Goal: Transaction & Acquisition: Purchase product/service

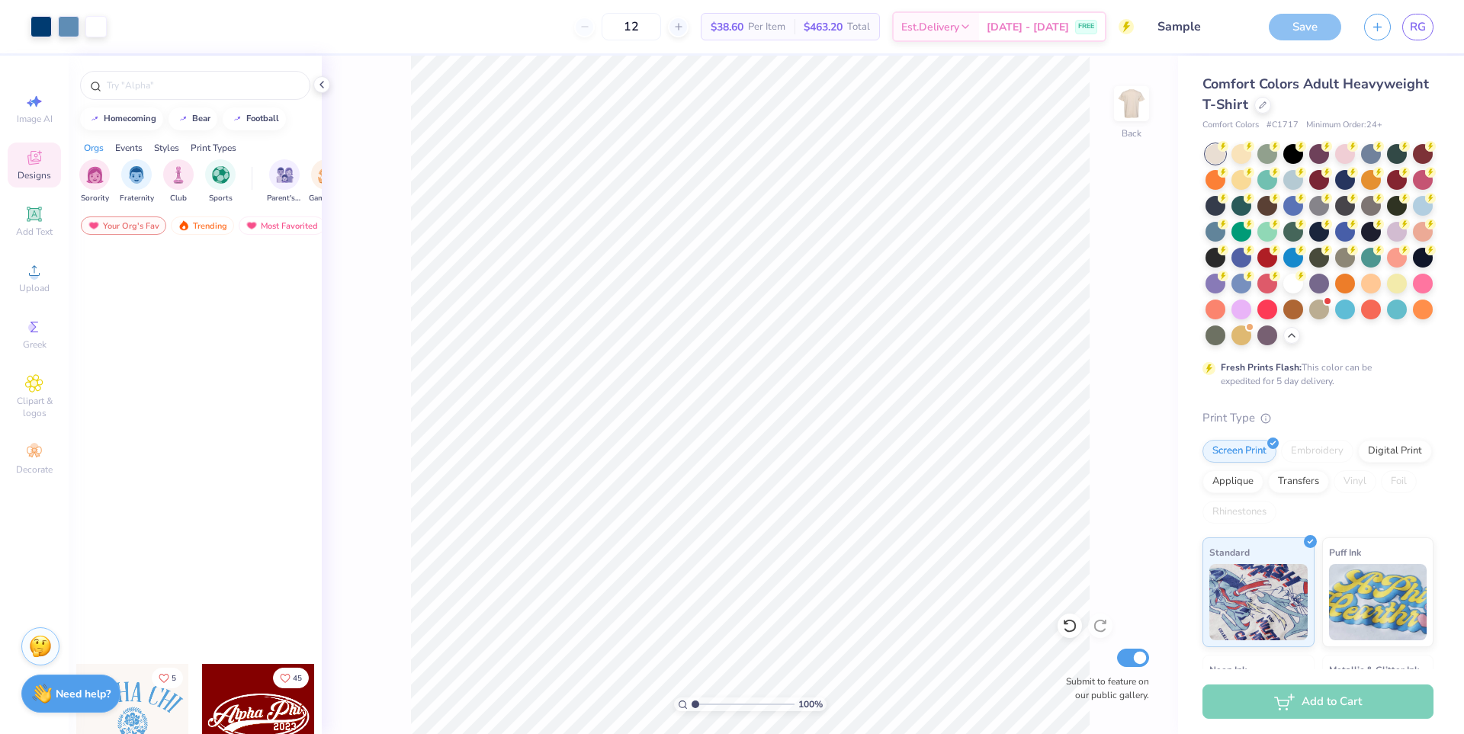
scroll to position [686, 0]
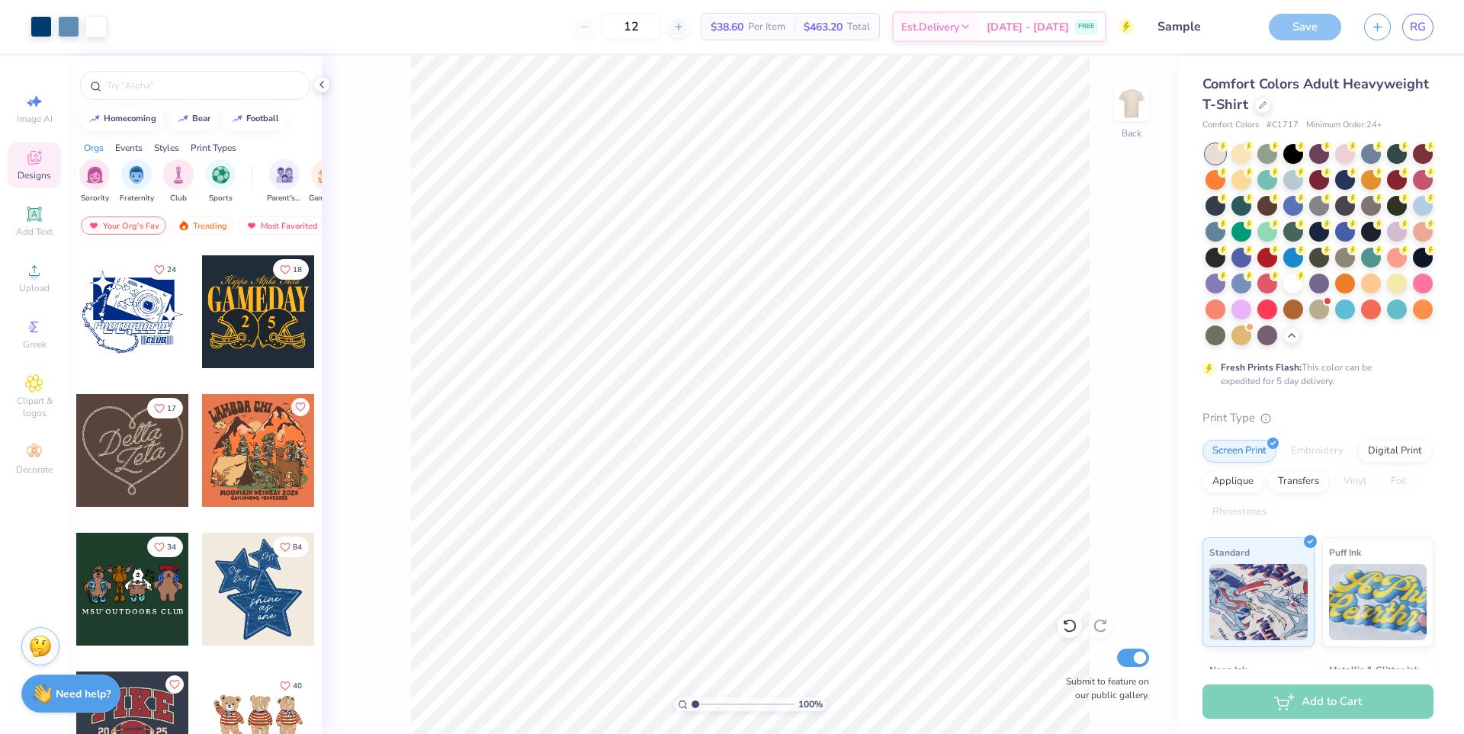
click at [1317, 34] on div "Save" at bounding box center [1305, 27] width 72 height 27
click at [1422, 448] on div at bounding box center [1428, 441] width 13 height 13
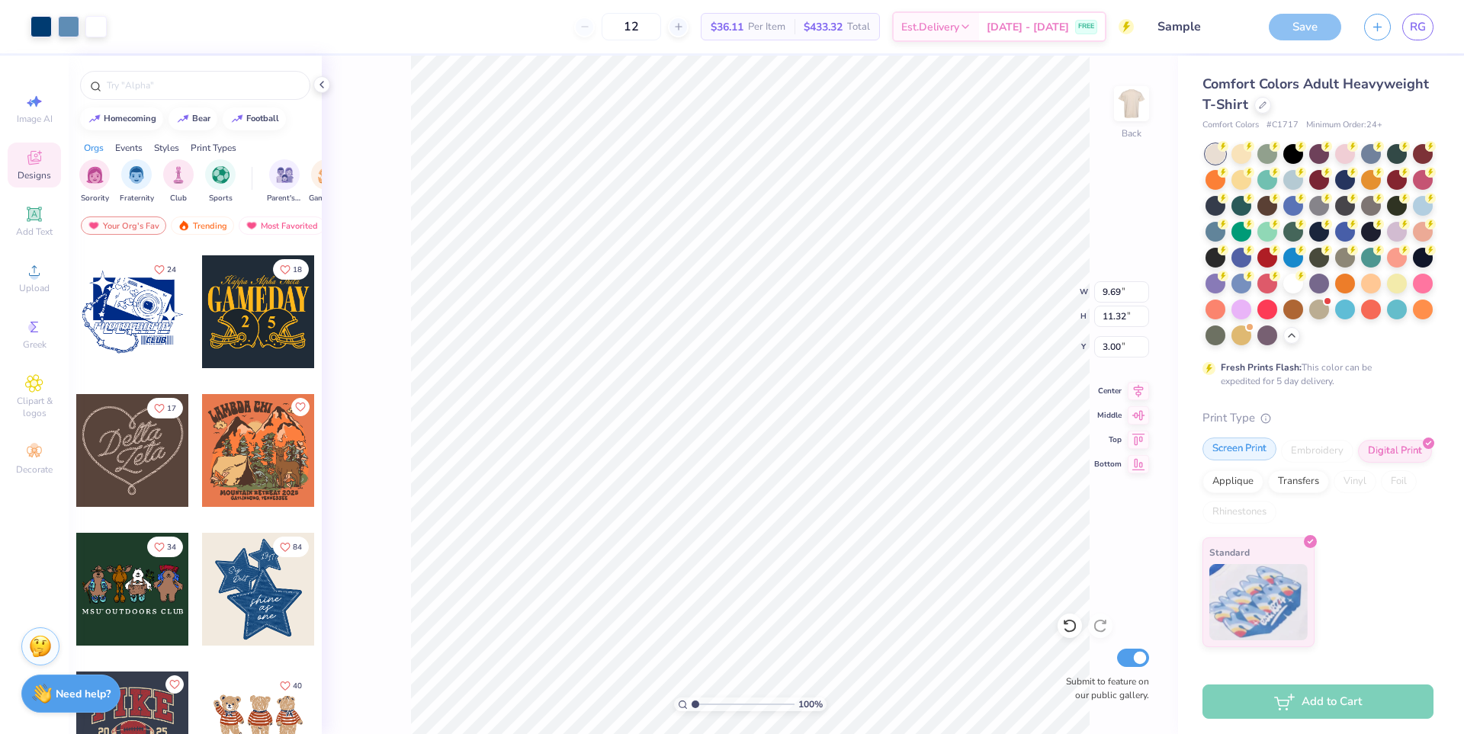
click at [1271, 461] on div "Screen Print" at bounding box center [1240, 449] width 74 height 23
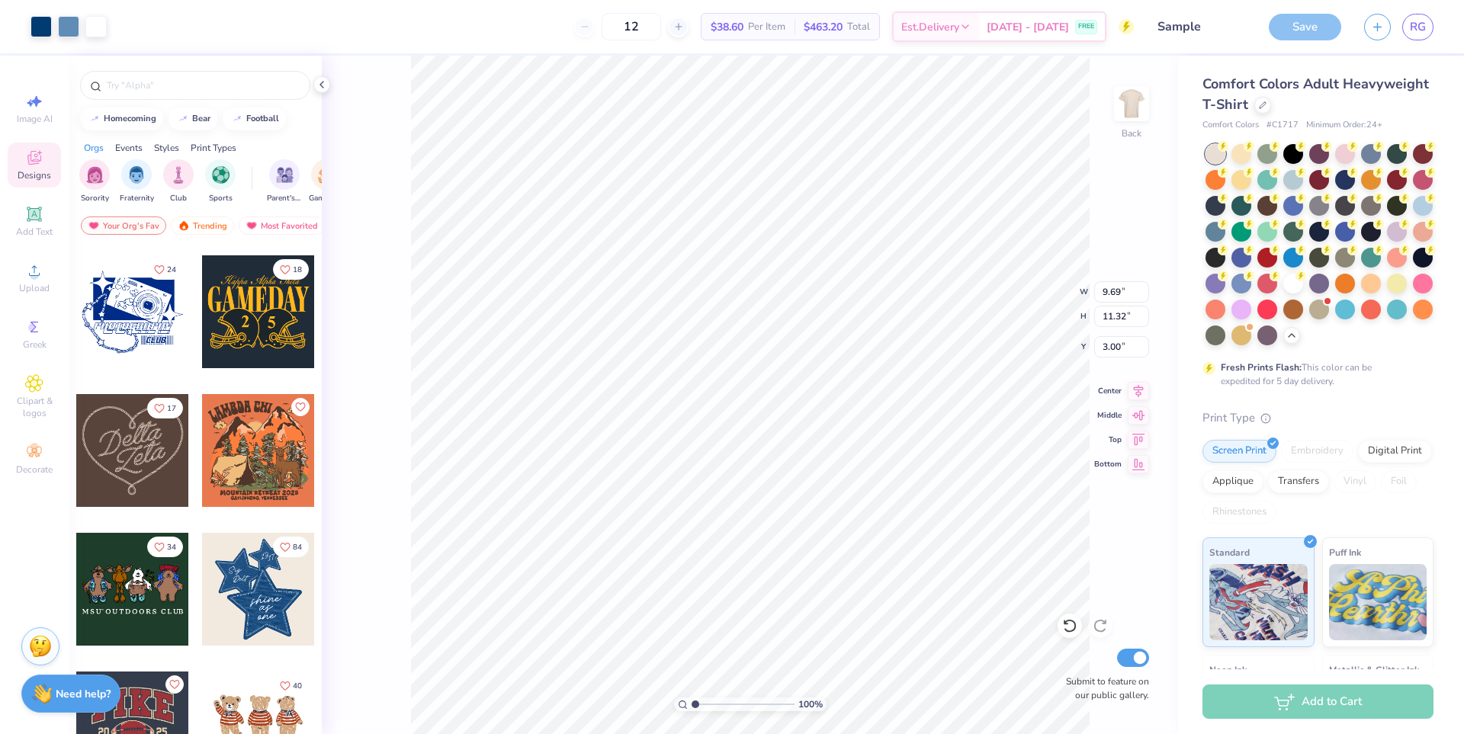
click at [1302, 34] on div "Save" at bounding box center [1305, 27] width 72 height 27
click at [108, 690] on strong "Need help?" at bounding box center [83, 692] width 55 height 14
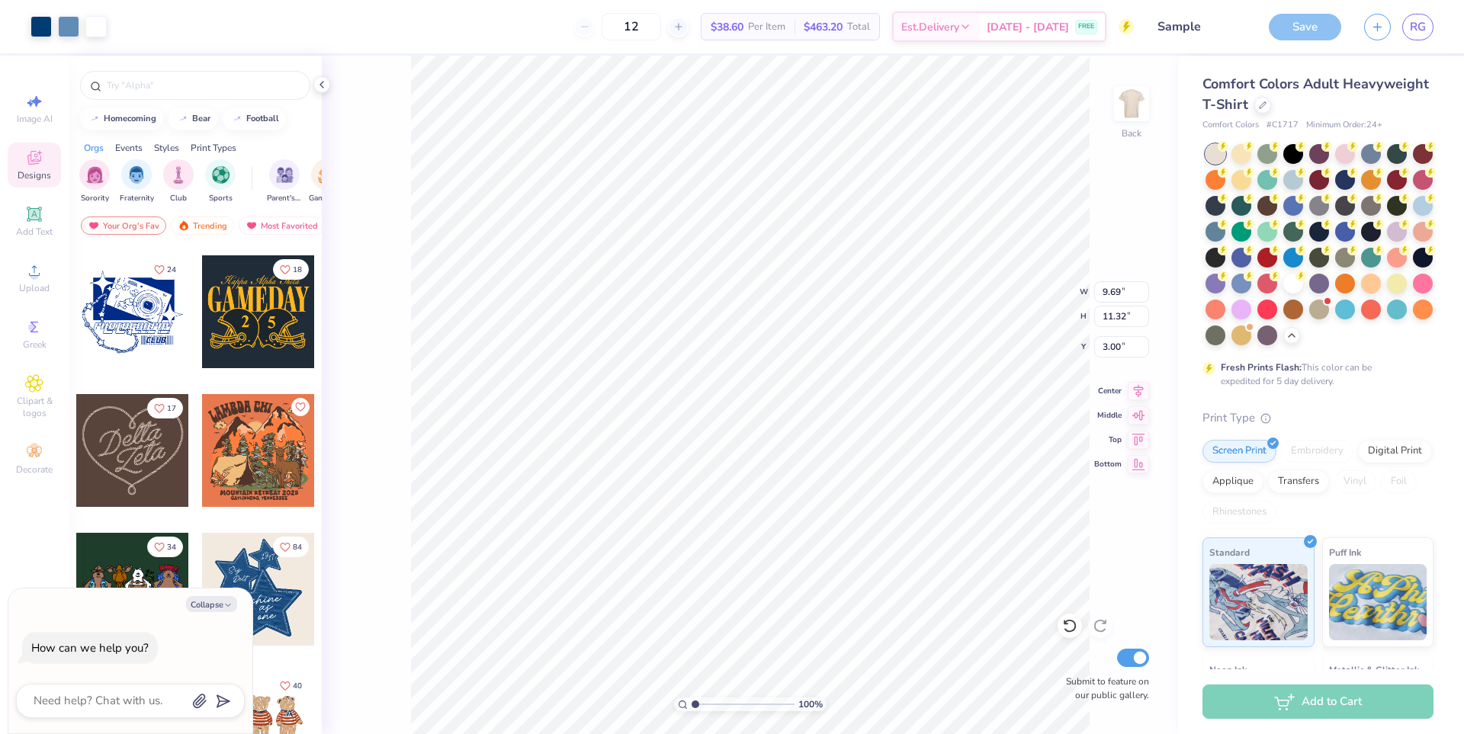
type textarea "x"
click at [1316, 20] on div "Save" at bounding box center [1305, 27] width 72 height 27
click at [1213, 23] on input "Sample" at bounding box center [1182, 26] width 149 height 31
type input "Sample"
type textarea "x"
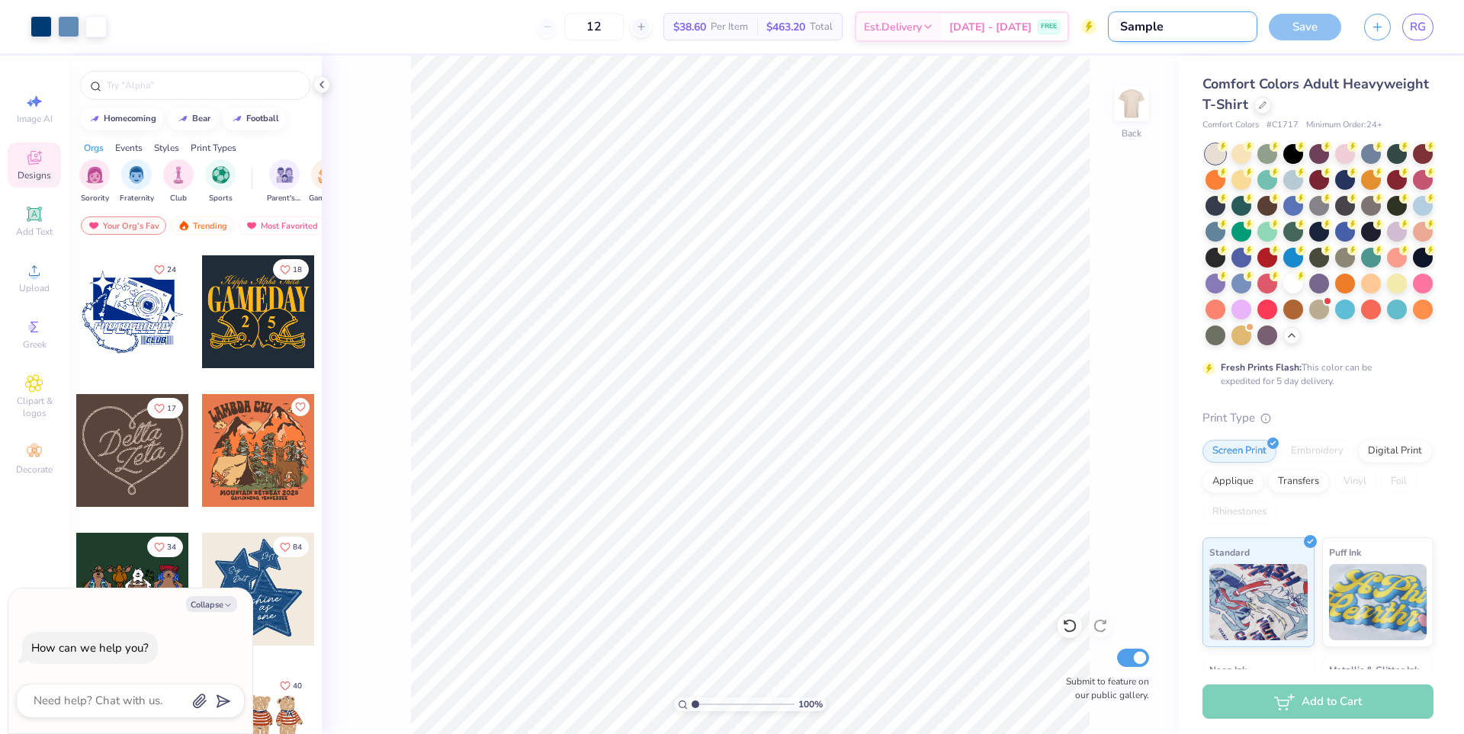
type input "Sample D"
type textarea "x"
type input "Sample Des"
type textarea "x"
type input "Sample Desi"
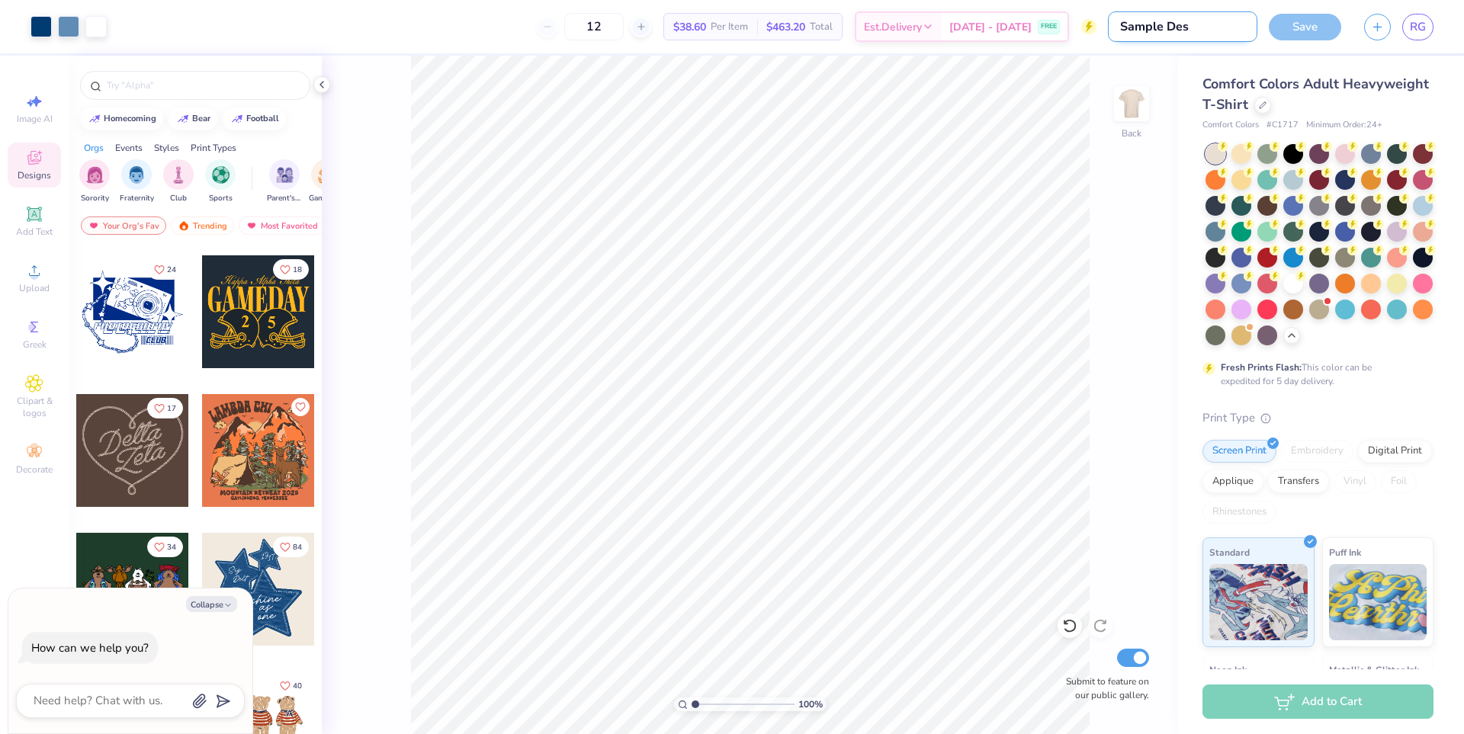
type textarea "x"
type input "Sample Desig"
type textarea "x"
type input "Sample Design"
type textarea "x"
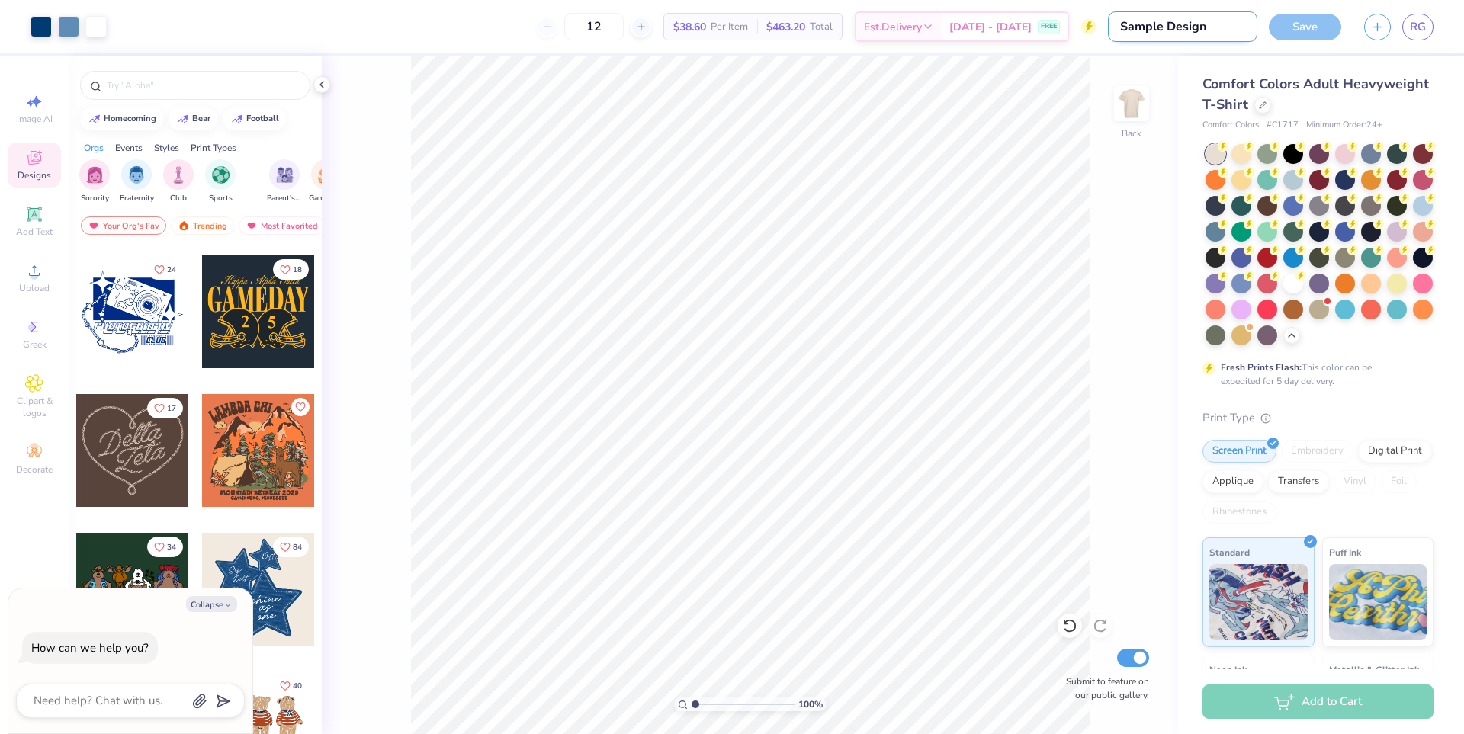
type input "Sample Designs"
type textarea "x"
type input "Sample Design"
type textarea "x"
type input "Sample Design"
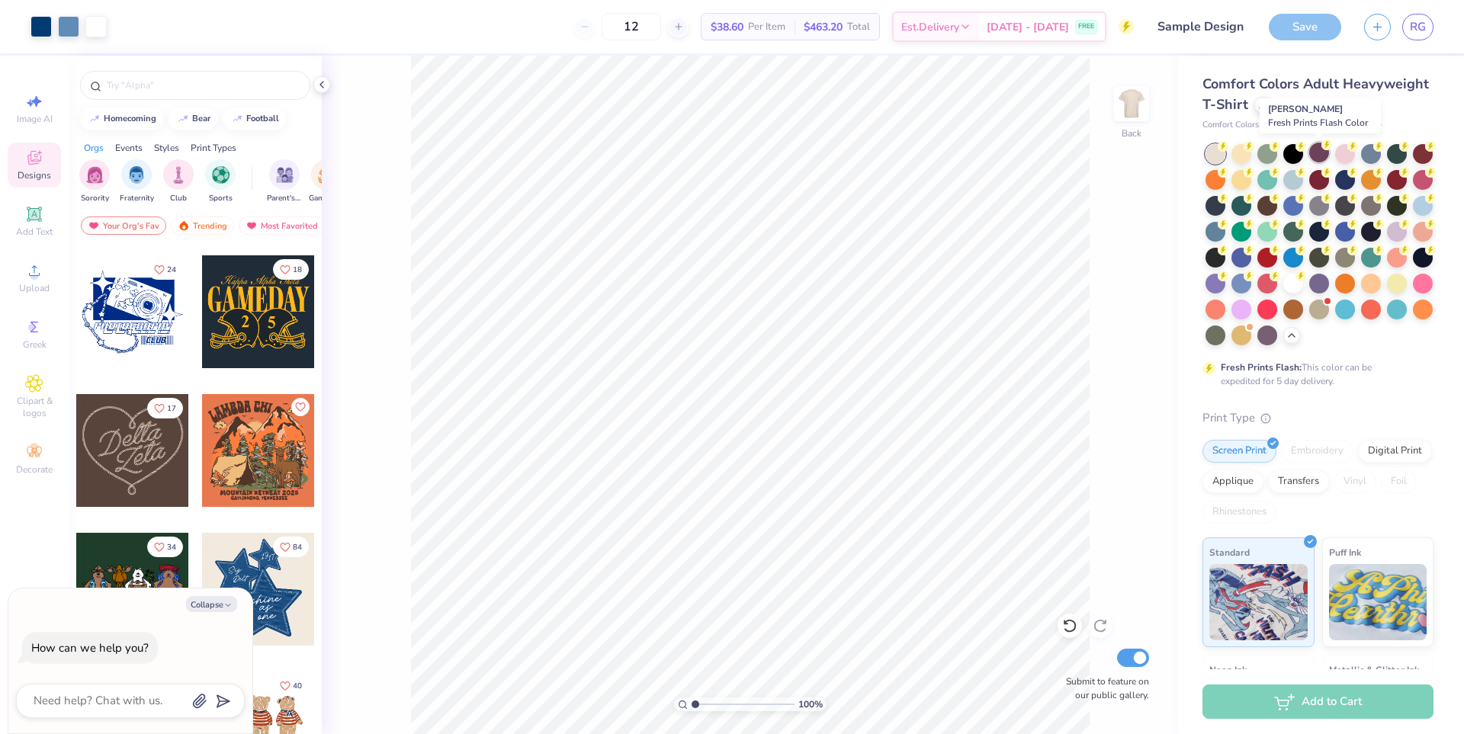
click at [1313, 149] on div at bounding box center [1319, 153] width 20 height 20
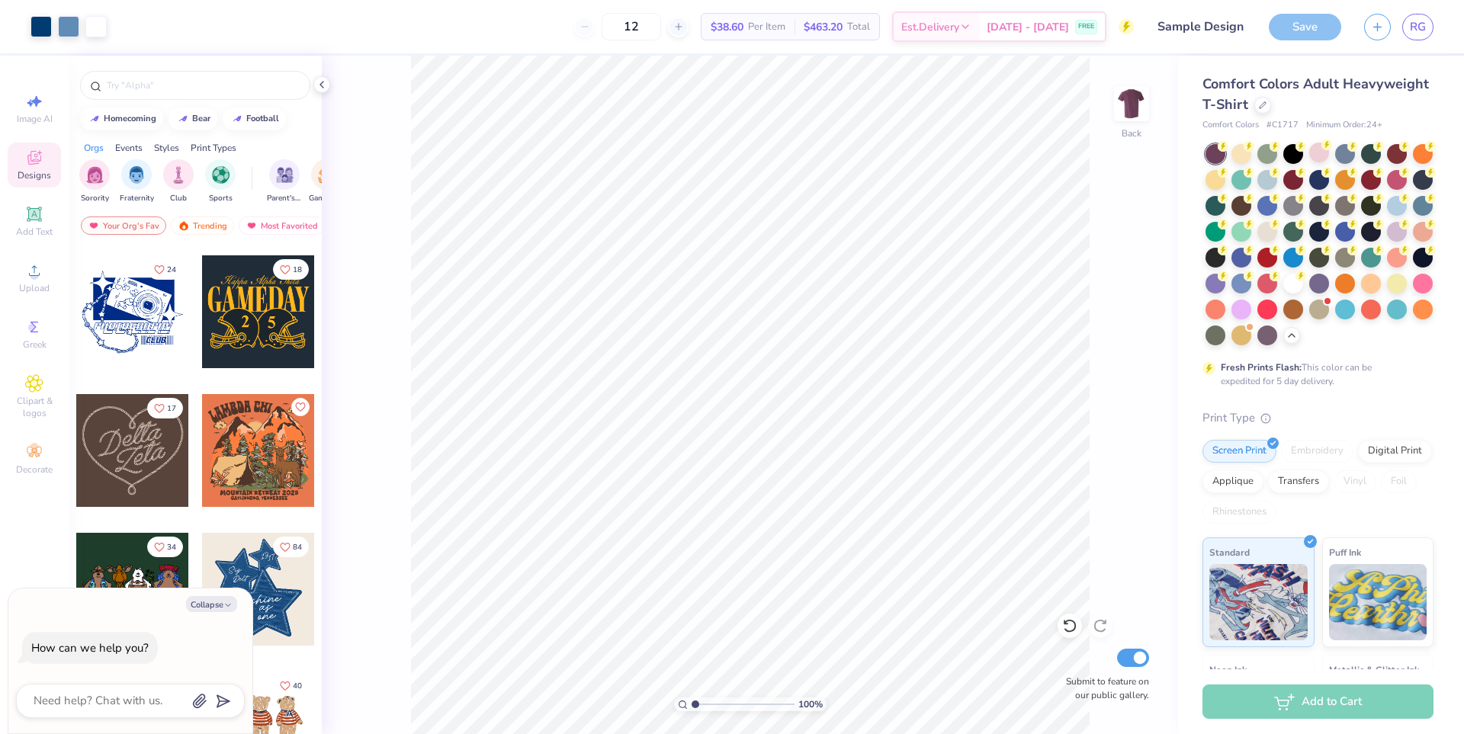
click at [1435, 24] on div "Save RG" at bounding box center [1366, 26] width 195 height 53
click at [1421, 27] on span "RG" at bounding box center [1418, 27] width 16 height 18
type textarea "x"
type input "Sample"
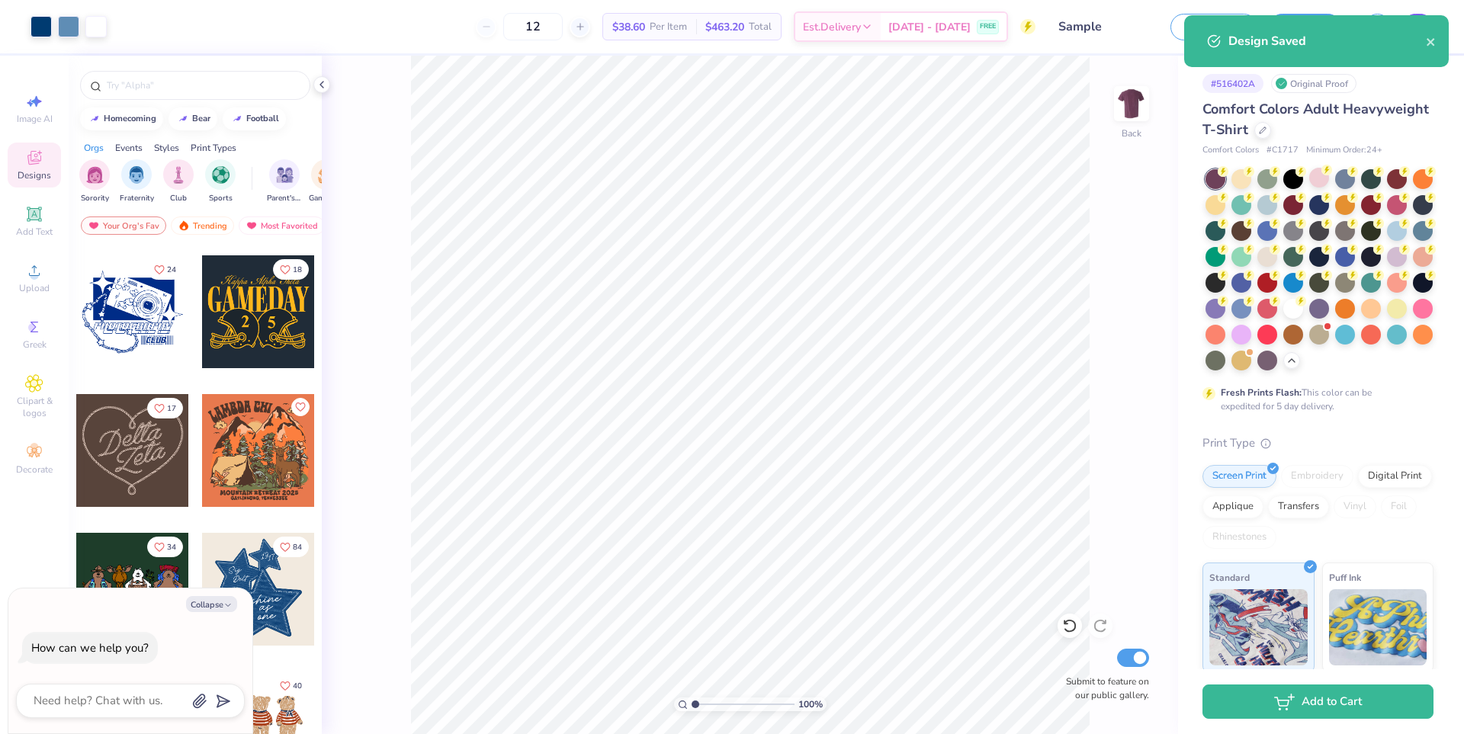
type textarea "x"
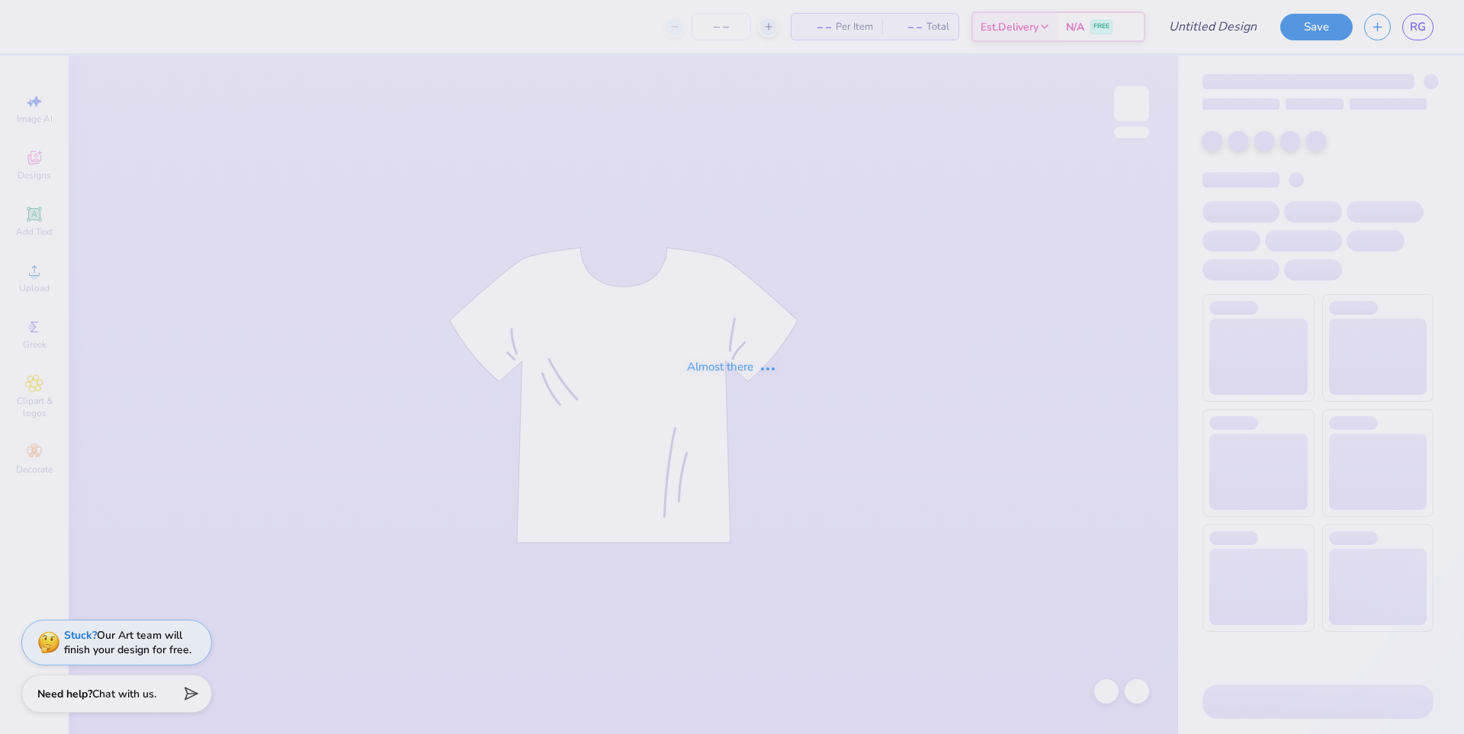
type input "Sample Design 1"
type input "12"
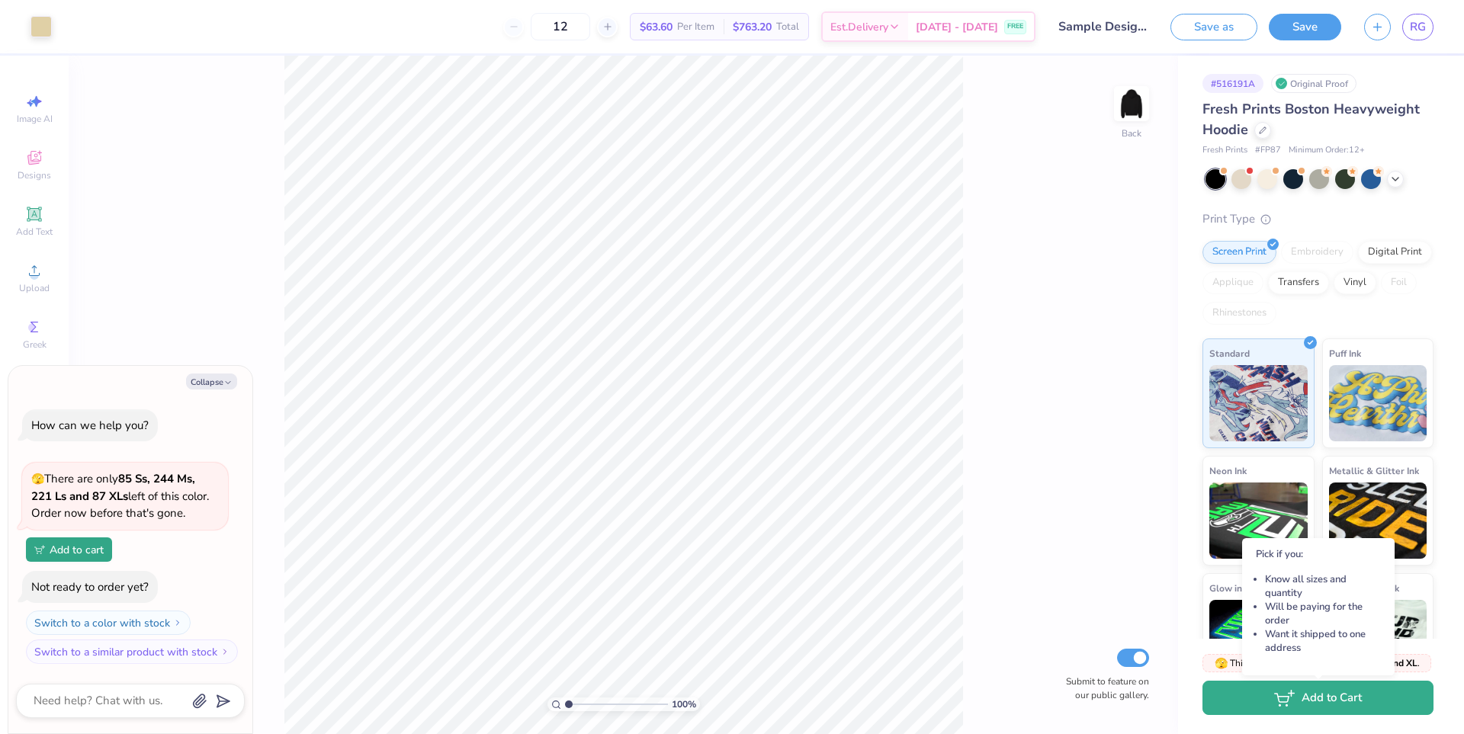
click at [1312, 699] on button "Add to Cart" at bounding box center [1318, 698] width 231 height 34
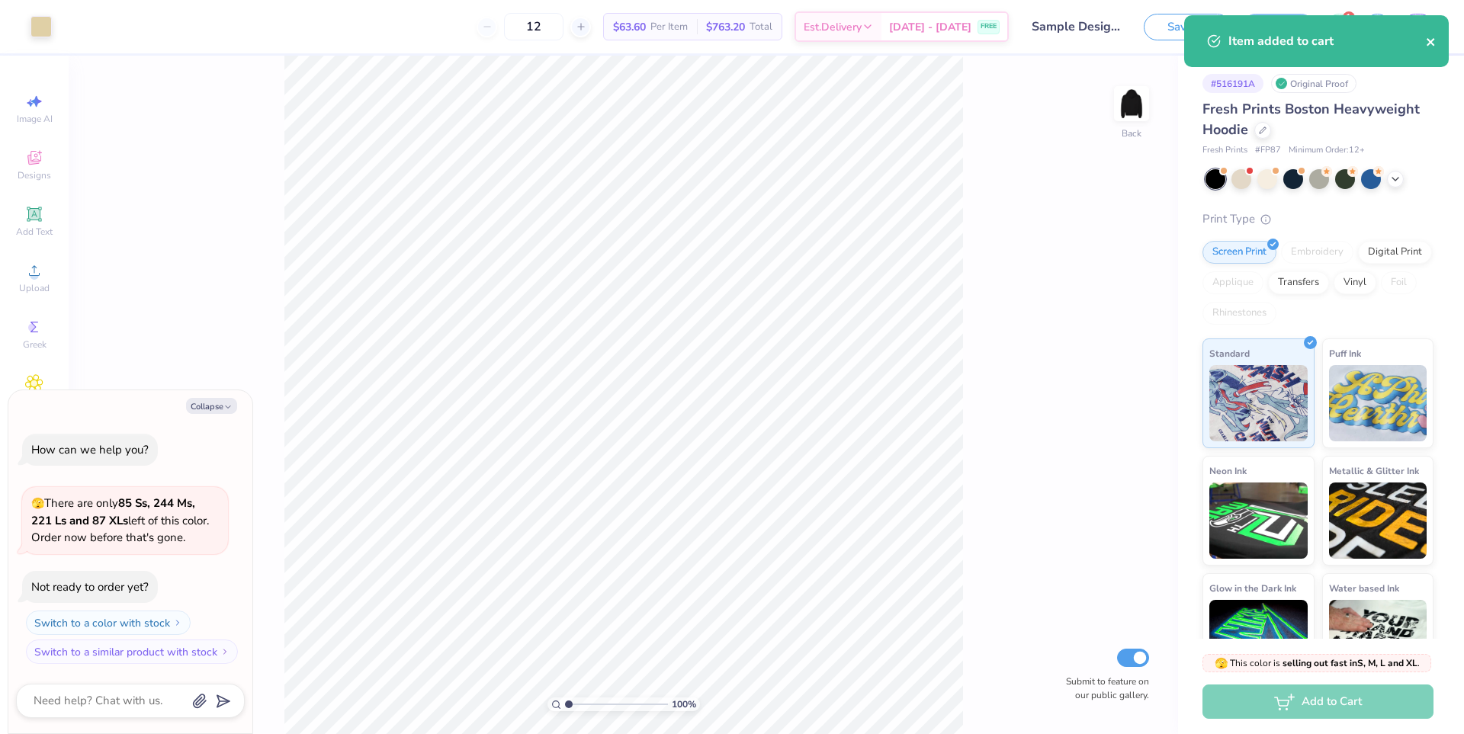
click at [1436, 42] on icon "close" at bounding box center [1431, 42] width 11 height 12
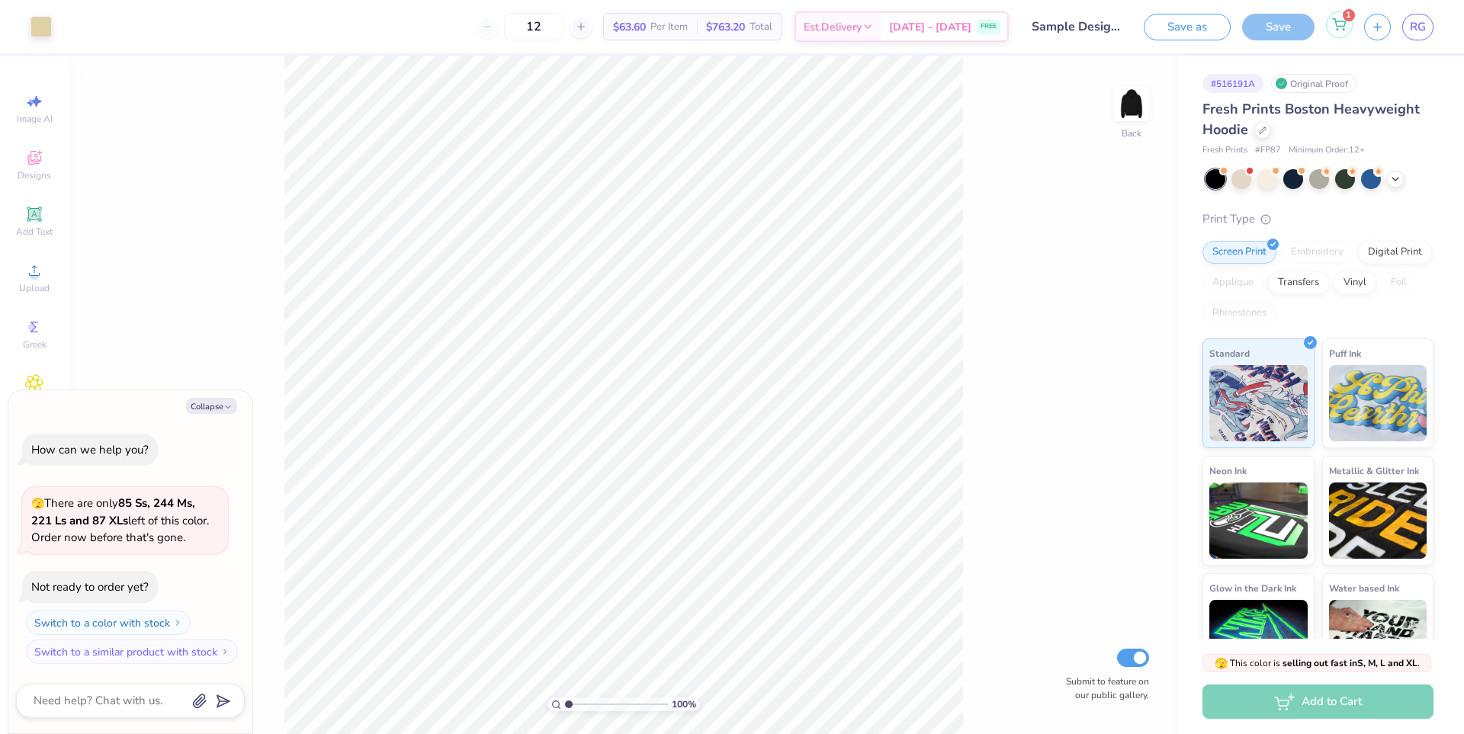
click at [1342, 31] on div "1" at bounding box center [1339, 24] width 27 height 27
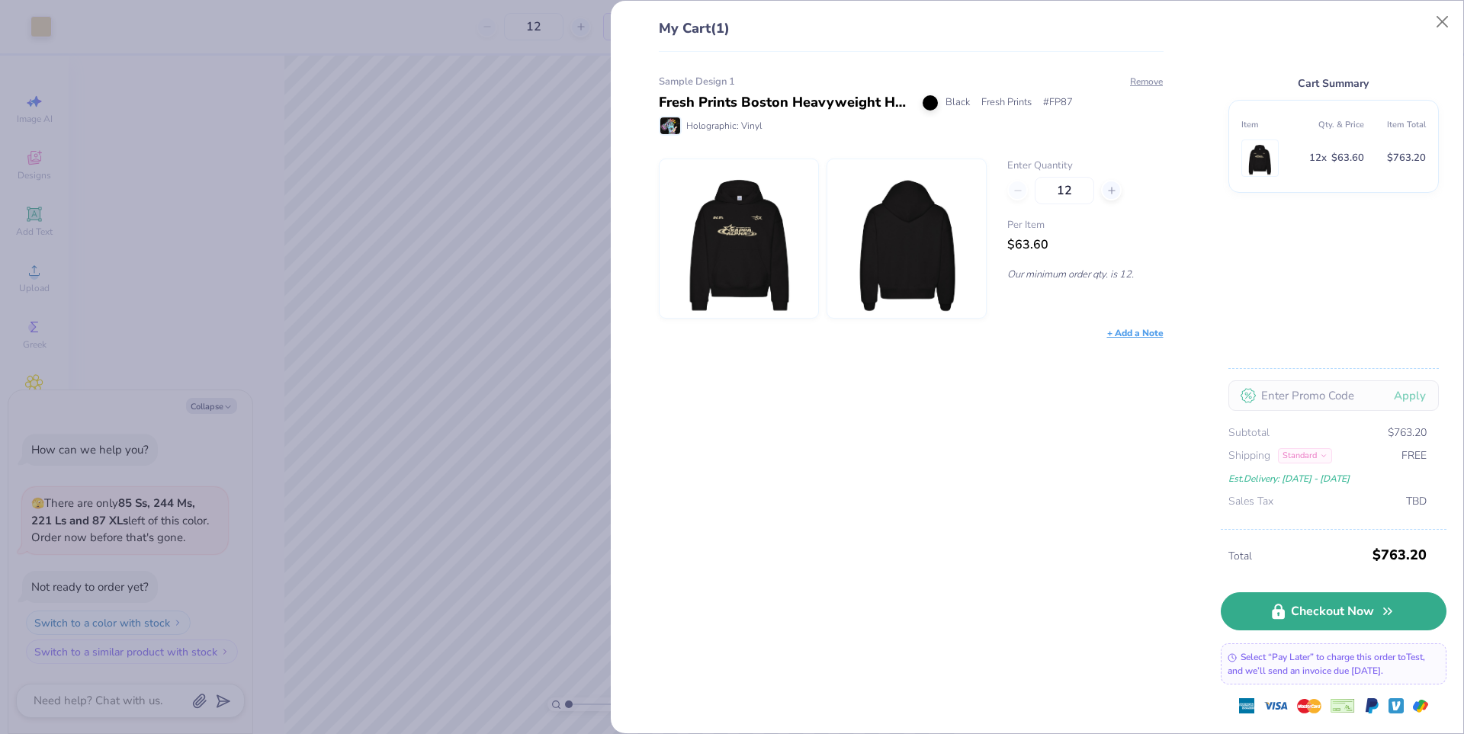
click at [1314, 625] on link "Checkout Now" at bounding box center [1334, 612] width 226 height 38
click at [1127, 334] on div "+ Add a Note" at bounding box center [1135, 333] width 56 height 14
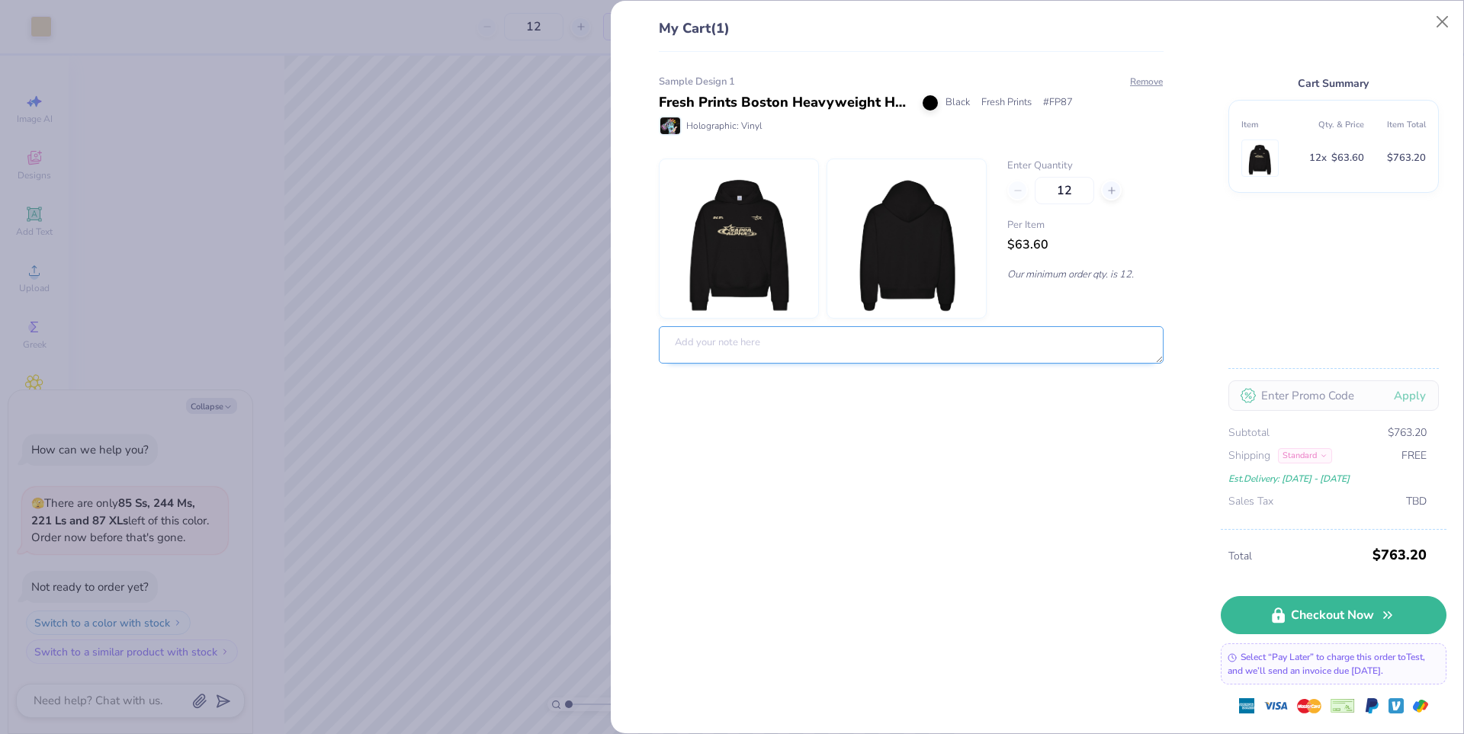
click at [784, 345] on textarea at bounding box center [911, 344] width 505 height 37
type textarea "x"
click at [974, 403] on div "Sample Design 1 Fresh Prints Boston Heavyweight Hoodie Black Fresh Prints # FP8…" at bounding box center [905, 393] width 554 height 683
click at [1439, 16] on button "Close" at bounding box center [1442, 22] width 29 height 29
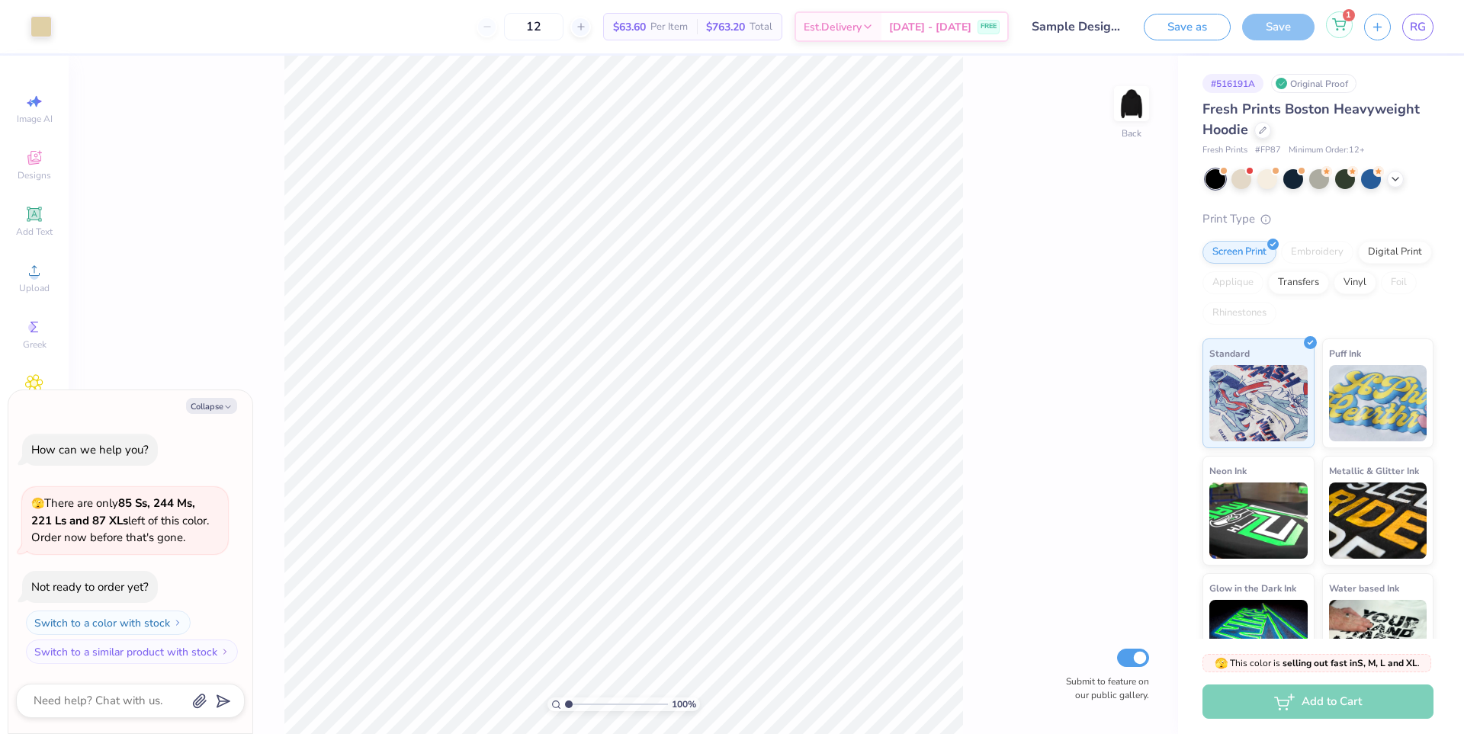
click at [1341, 19] on icon at bounding box center [1339, 24] width 14 height 12
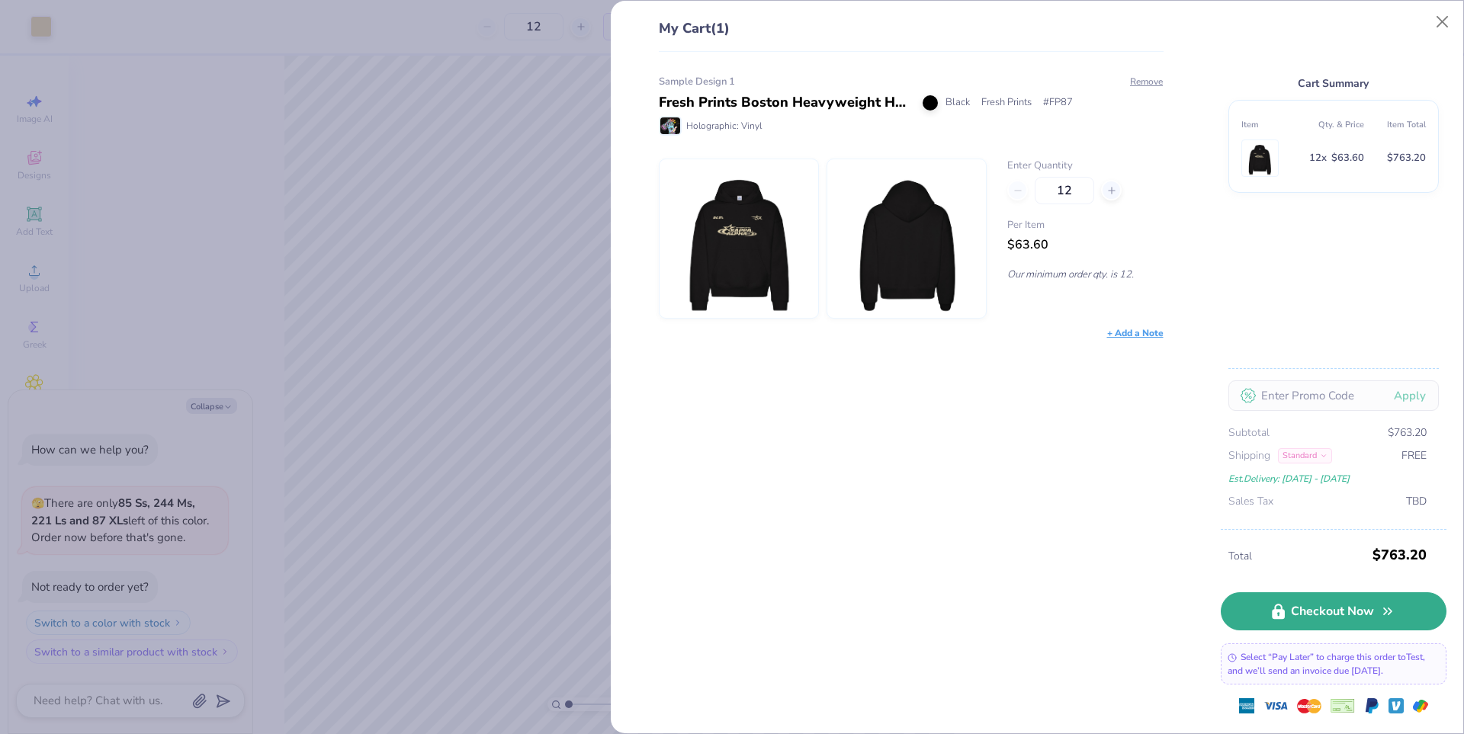
click at [1312, 614] on link "Checkout Now" at bounding box center [1334, 612] width 226 height 38
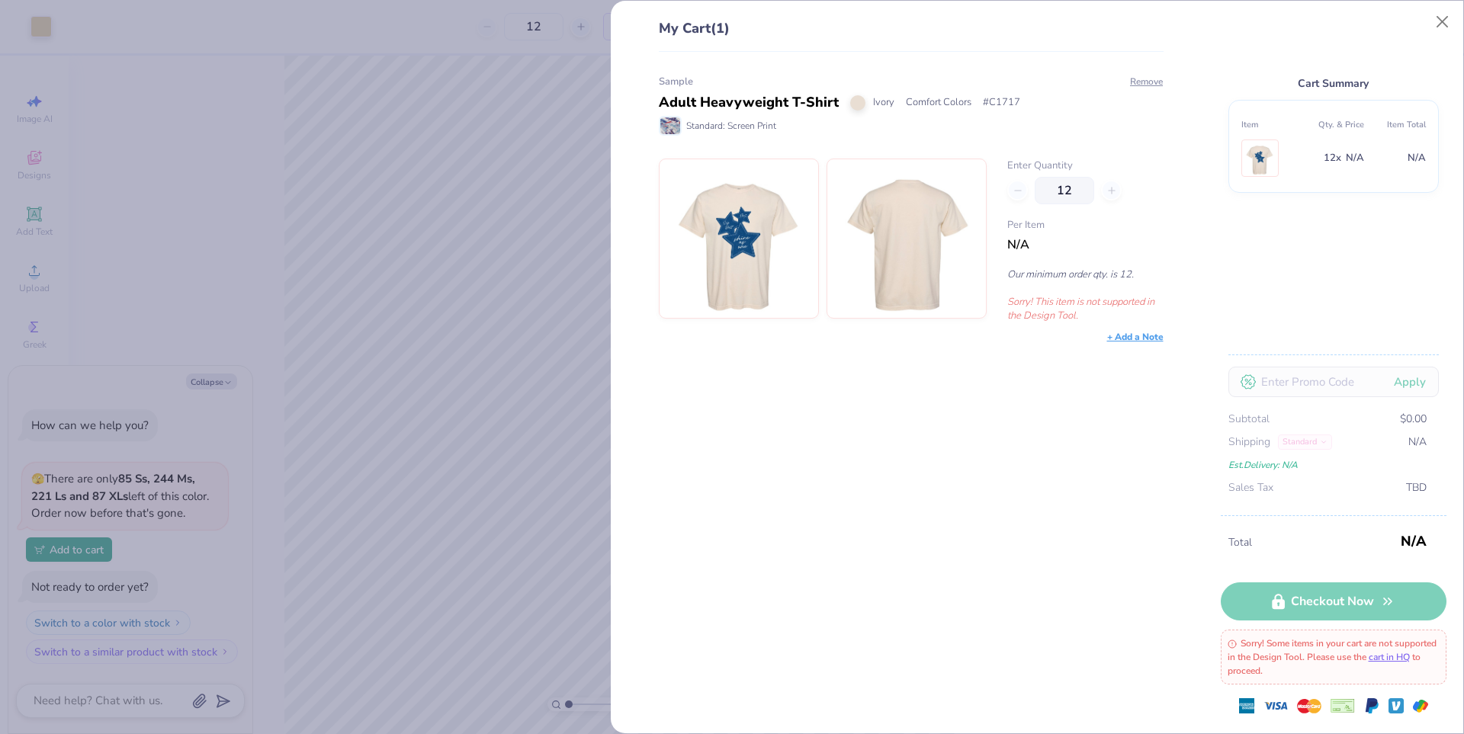
click at [583, 92] on div "My Cart (1) Sample Adult Heavyweight T-Shirt Ivory Comfort Colors # C1717 Stand…" at bounding box center [732, 367] width 1464 height 734
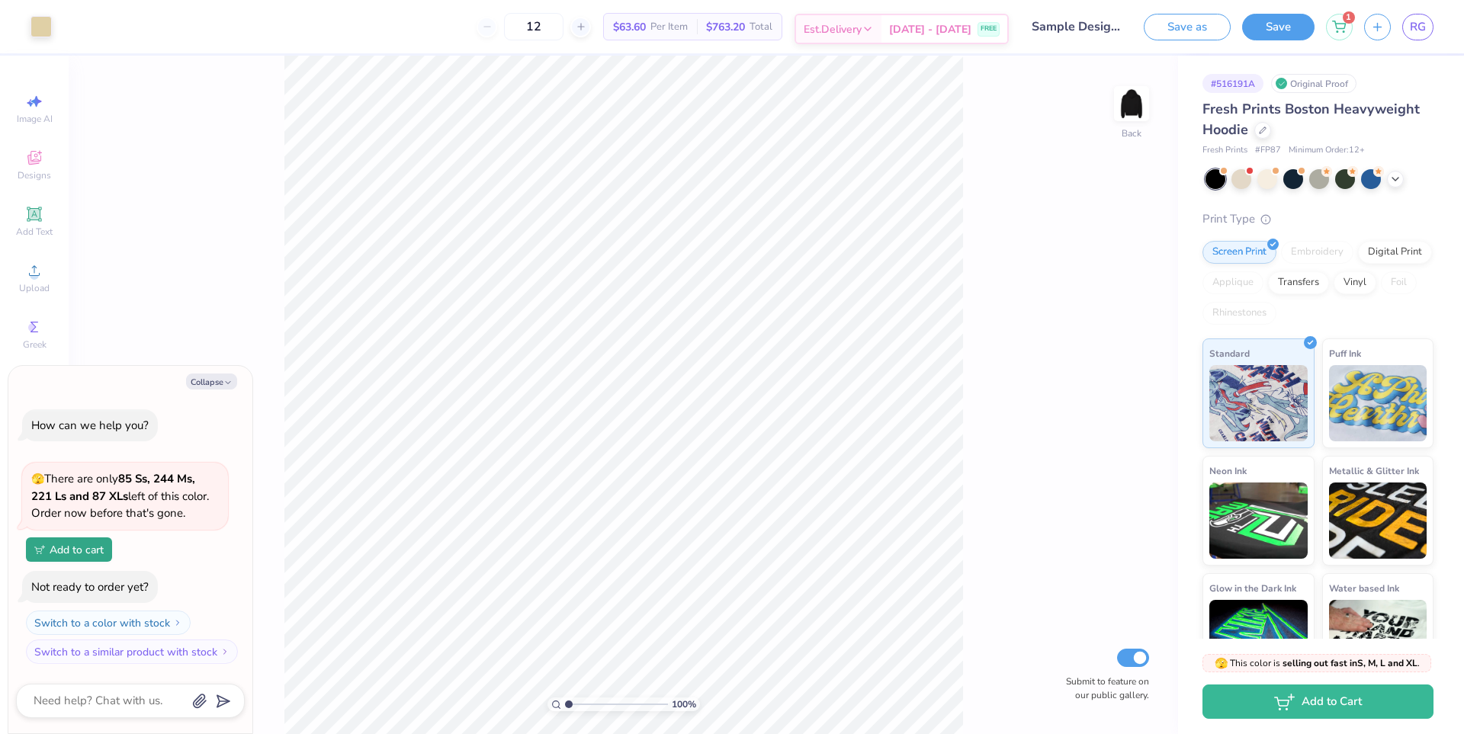
click at [862, 34] on span "Est. Delivery" at bounding box center [833, 29] width 58 height 16
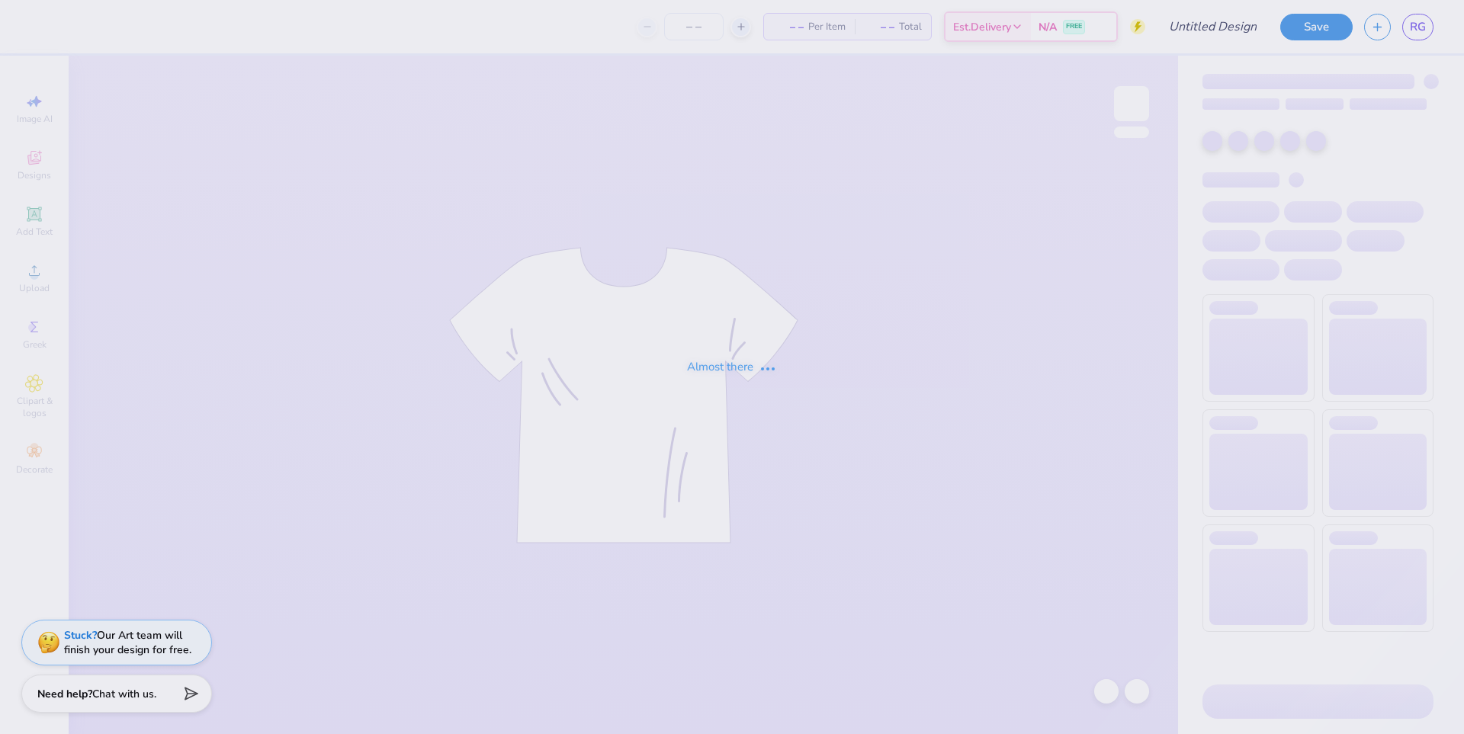
type input "Sample"
type input "12"
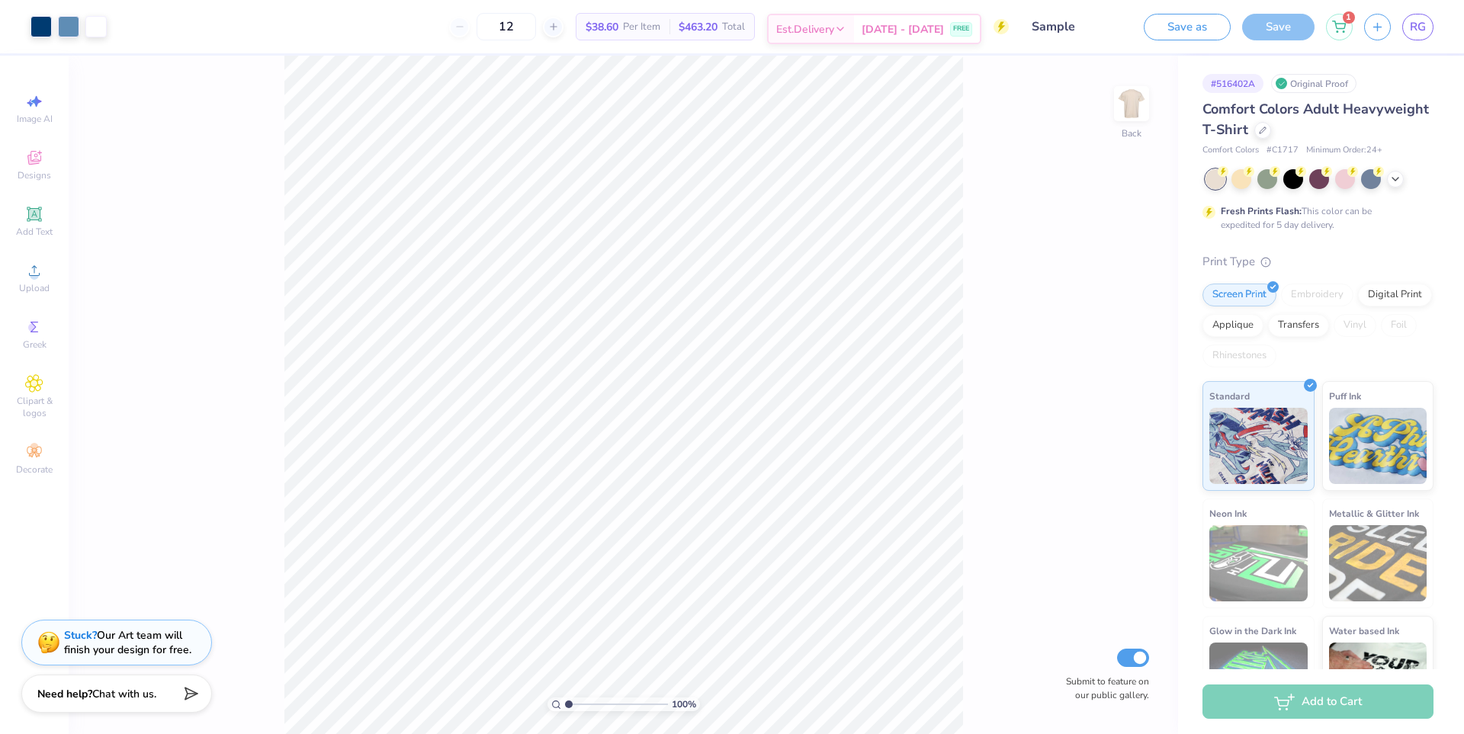
click at [894, 38] on div "[DATE] - [DATE] FREE" at bounding box center [917, 28] width 126 height 27
